Goal: Download file/media

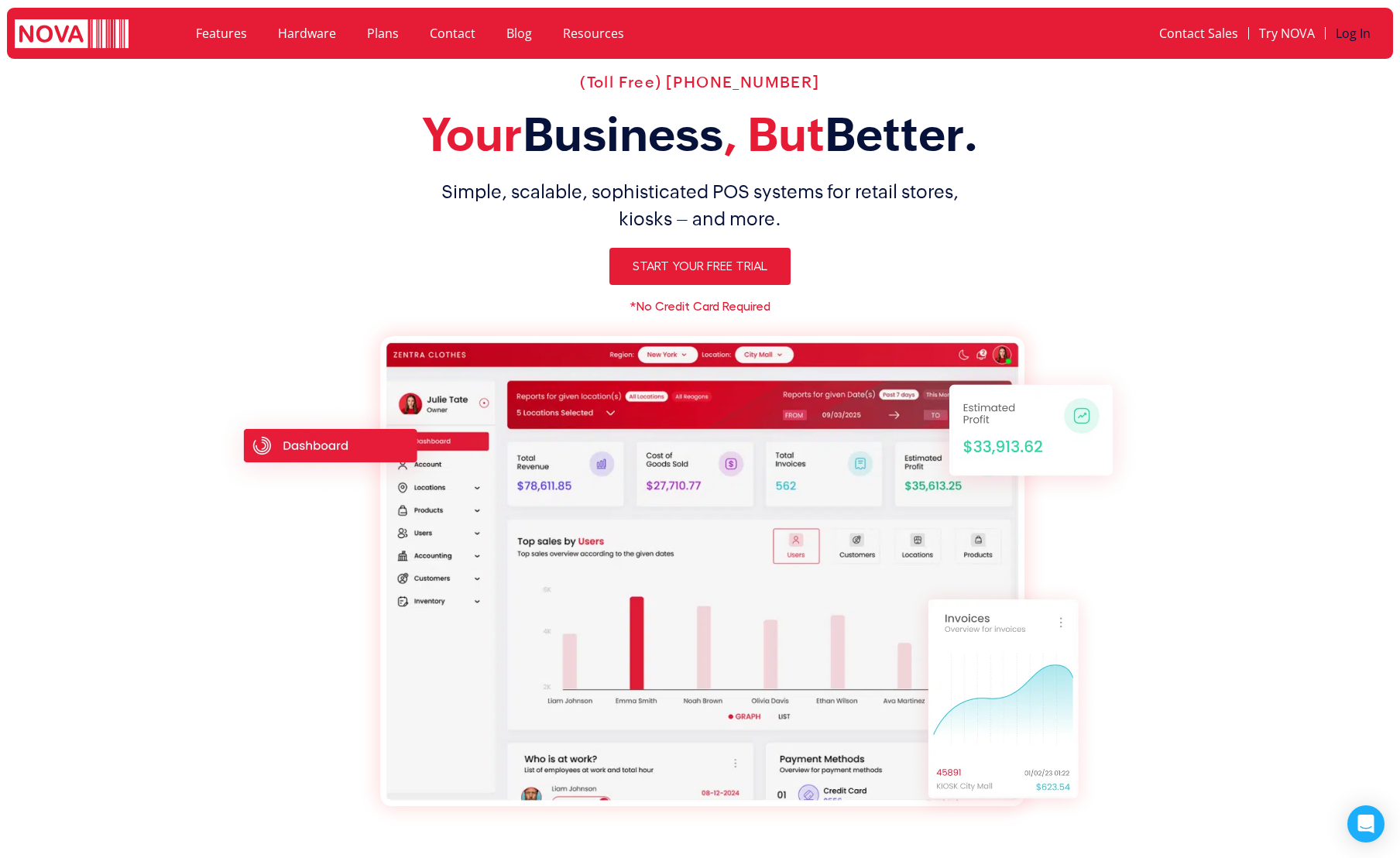
click at [734, 30] on link "Log In" at bounding box center [1353, 33] width 55 height 36
click at [1342, 34] on link "Log In" at bounding box center [1353, 33] width 55 height 36
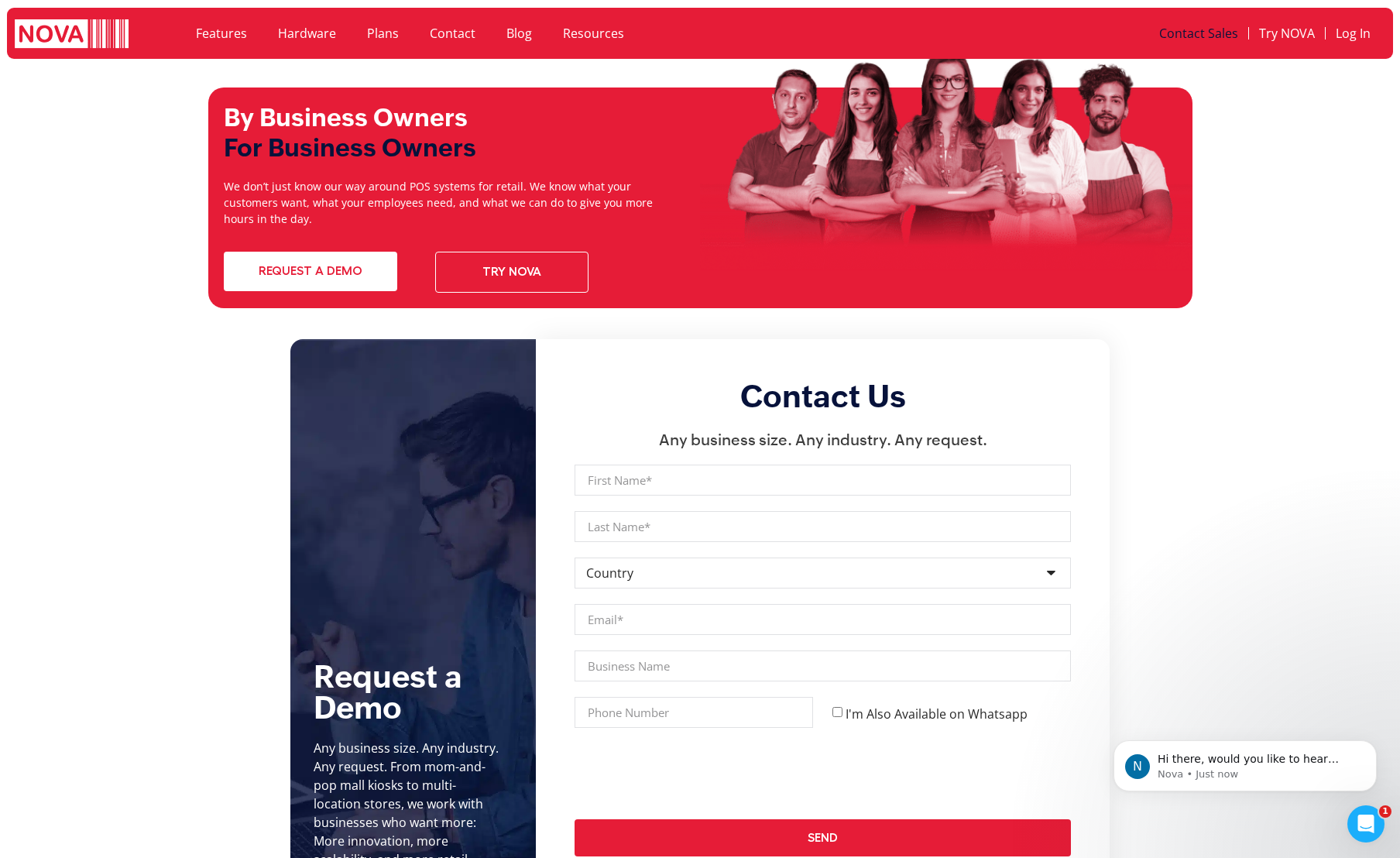
scroll to position [5957, 0]
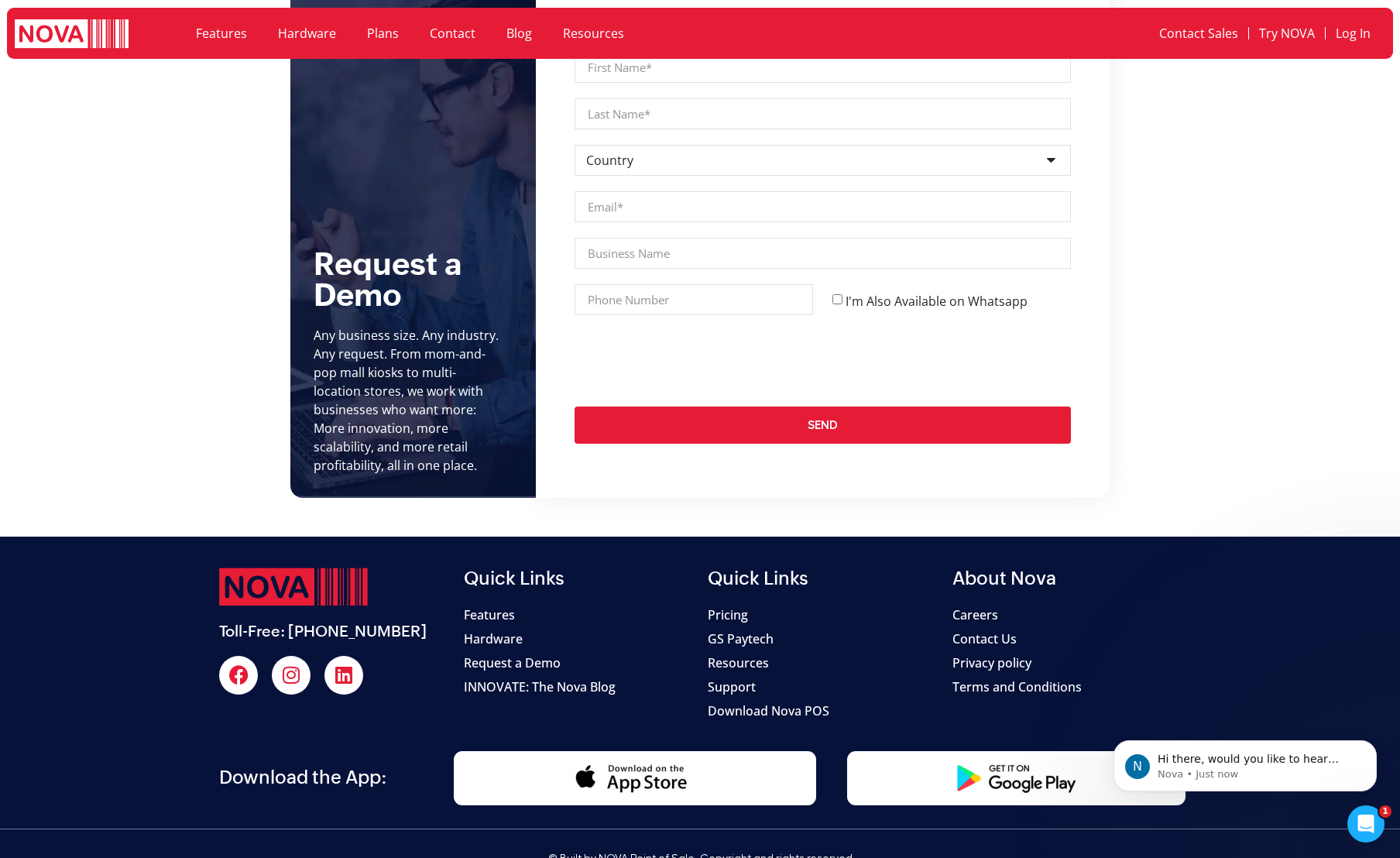
click at [742, 702] on span "Download Nova POS" at bounding box center [768, 711] width 121 height 18
